Goal: Task Accomplishment & Management: Use online tool/utility

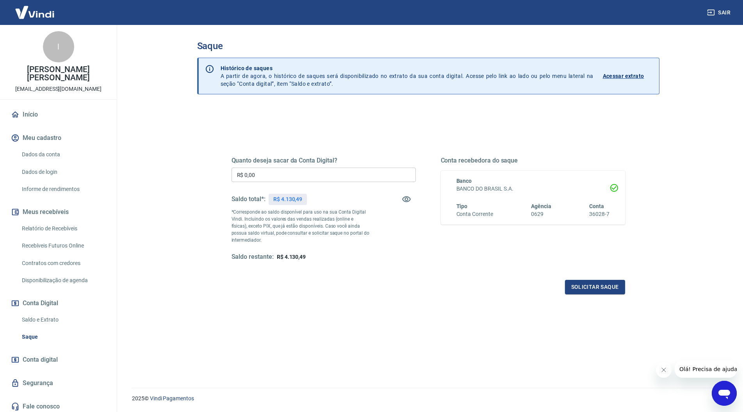
click at [341, 175] on input "R$ 0,00" at bounding box center [323, 175] width 184 height 14
type input "R$ 4.100,00"
click at [588, 289] on button "Solicitar saque" at bounding box center [595, 287] width 60 height 14
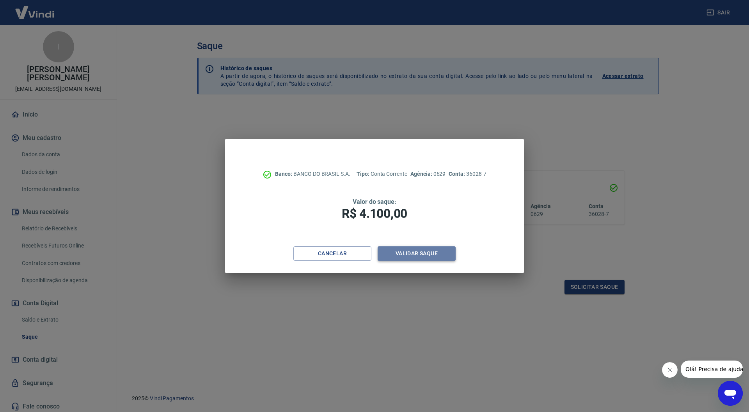
click at [417, 255] on button "Validar saque" at bounding box center [417, 254] width 78 height 14
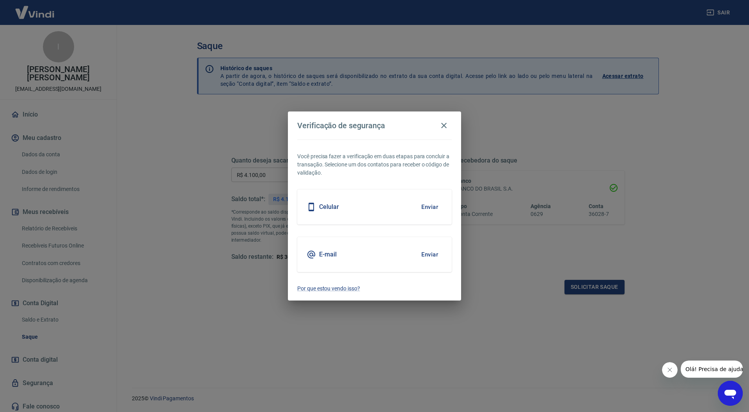
click at [423, 257] on button "Enviar" at bounding box center [429, 255] width 25 height 16
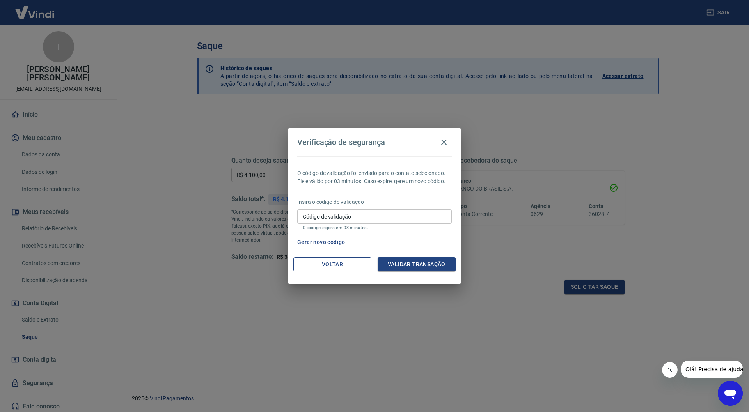
click at [333, 263] on button "Voltar" at bounding box center [332, 265] width 78 height 14
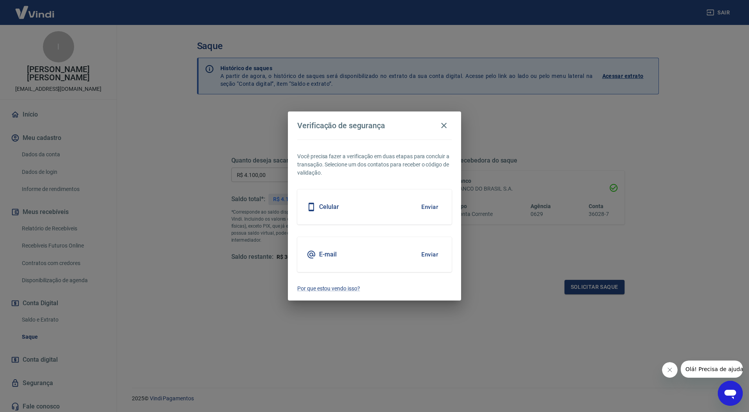
click at [431, 252] on button "Enviar" at bounding box center [429, 255] width 25 height 16
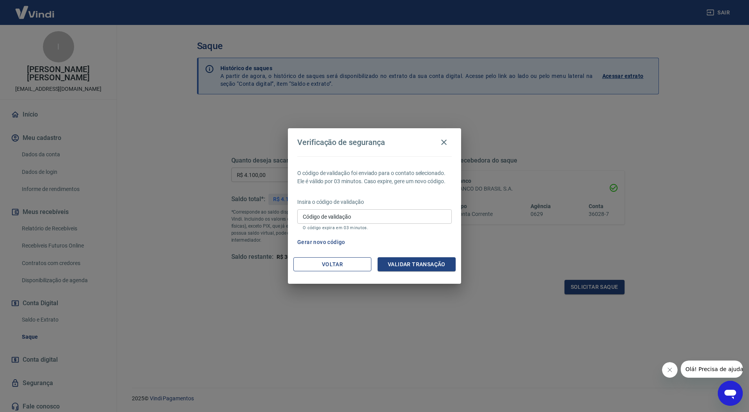
click at [352, 269] on button "Voltar" at bounding box center [332, 265] width 78 height 14
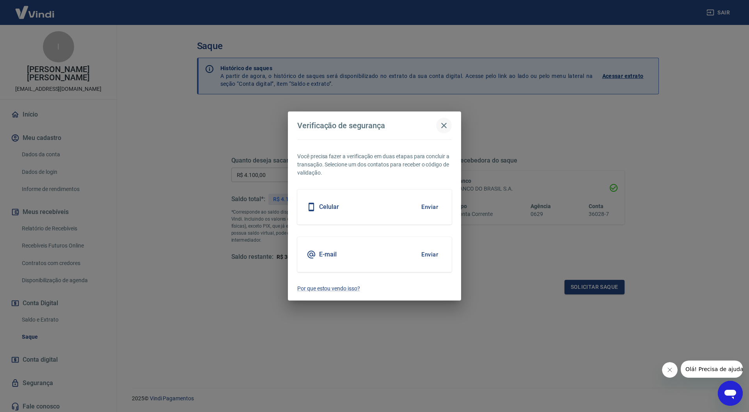
click at [446, 124] on icon "button" at bounding box center [443, 125] width 5 height 5
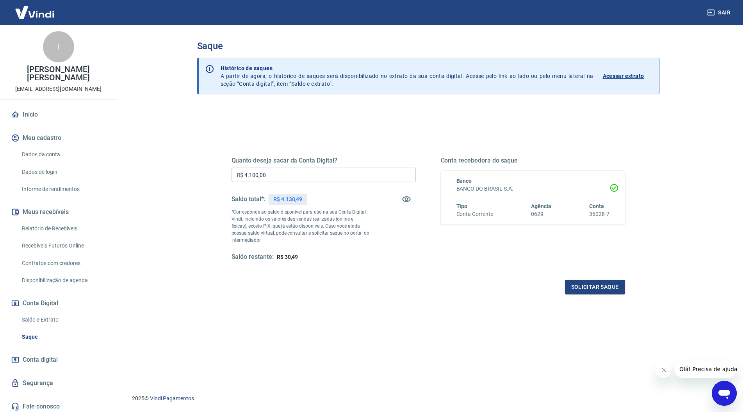
click at [725, 12] on button "Sair" at bounding box center [719, 12] width 28 height 14
